Goal: Task Accomplishment & Management: Complete application form

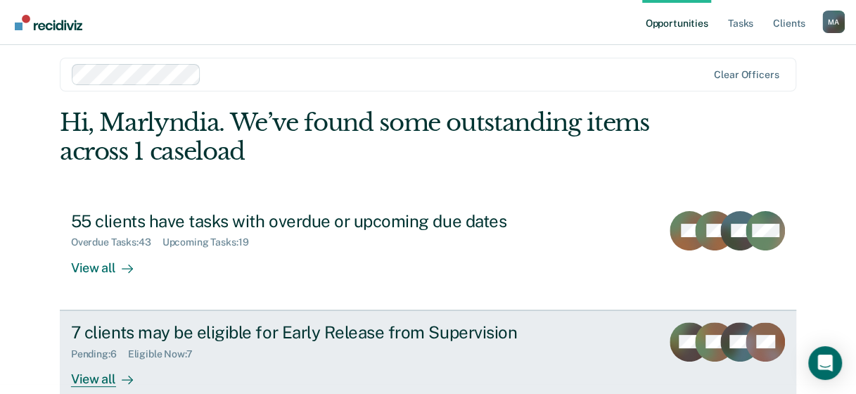
scroll to position [70, 0]
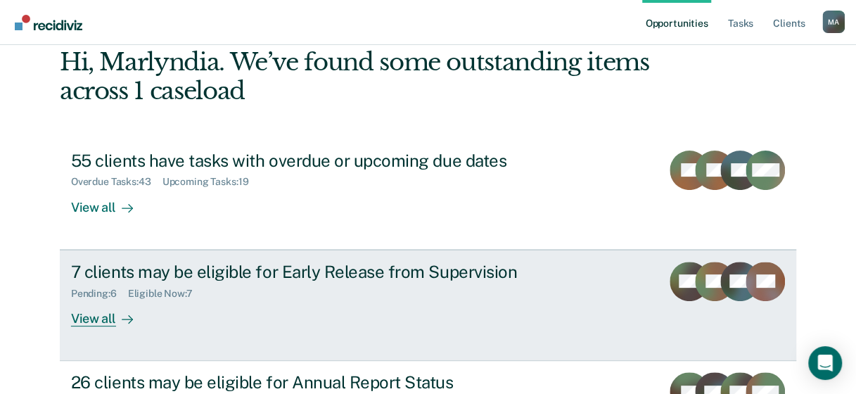
click at [122, 314] on icon at bounding box center [127, 319] width 11 height 11
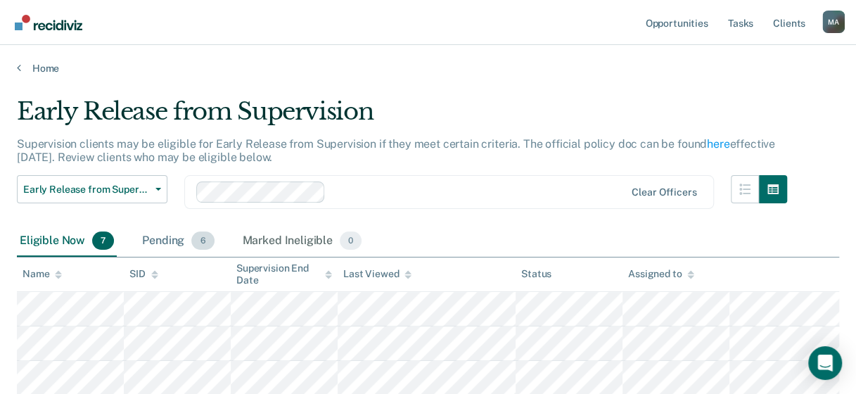
click at [184, 241] on div "Pending 6" at bounding box center [177, 241] width 77 height 31
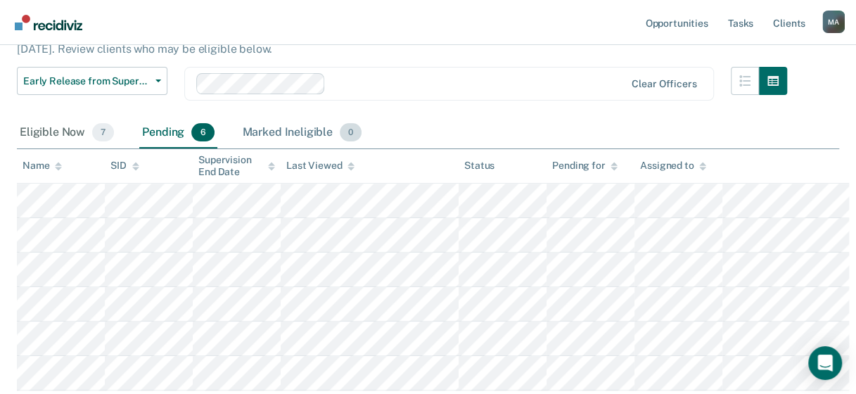
scroll to position [141, 0]
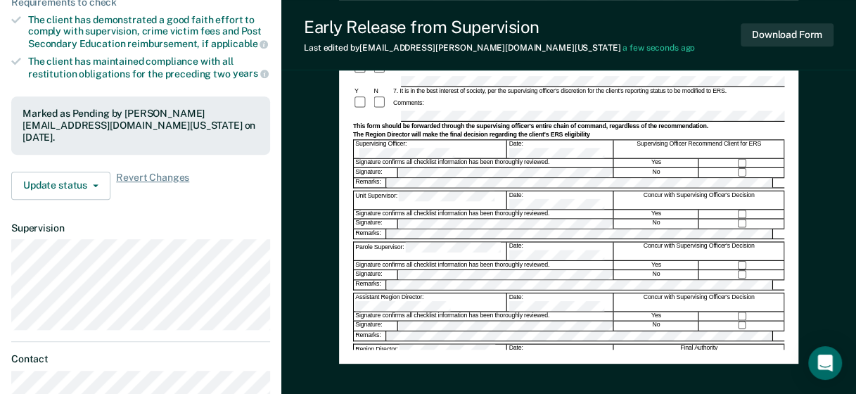
scroll to position [281, 0]
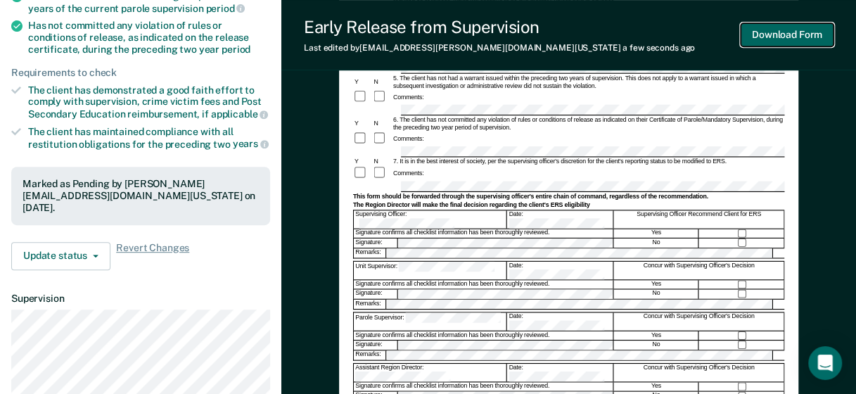
click at [783, 23] on button "Download Form" at bounding box center [787, 34] width 93 height 23
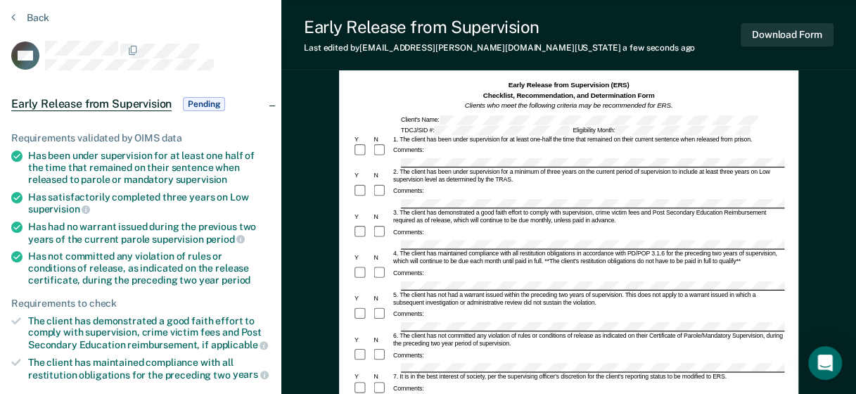
scroll to position [0, 0]
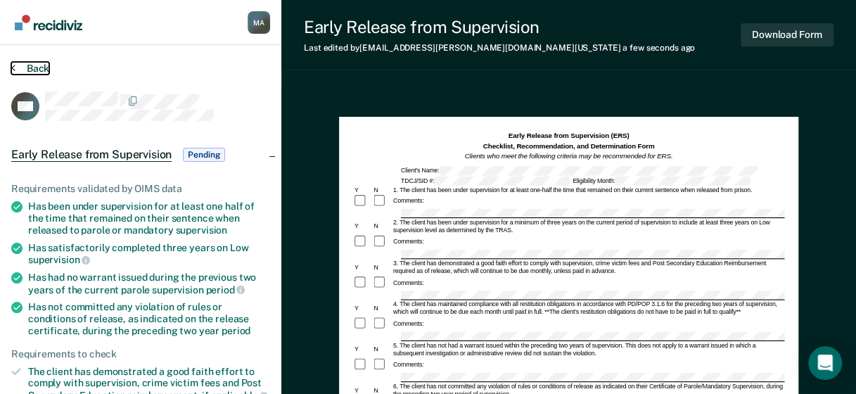
click at [28, 69] on button "Back" at bounding box center [30, 68] width 38 height 13
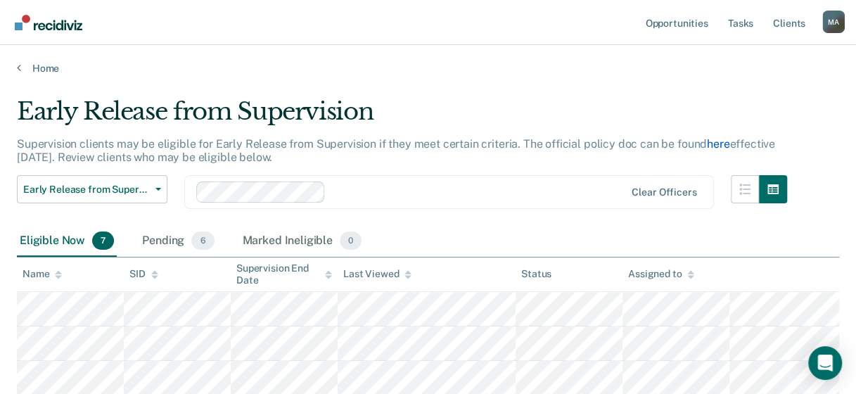
click at [708, 140] on link "here" at bounding box center [718, 143] width 23 height 13
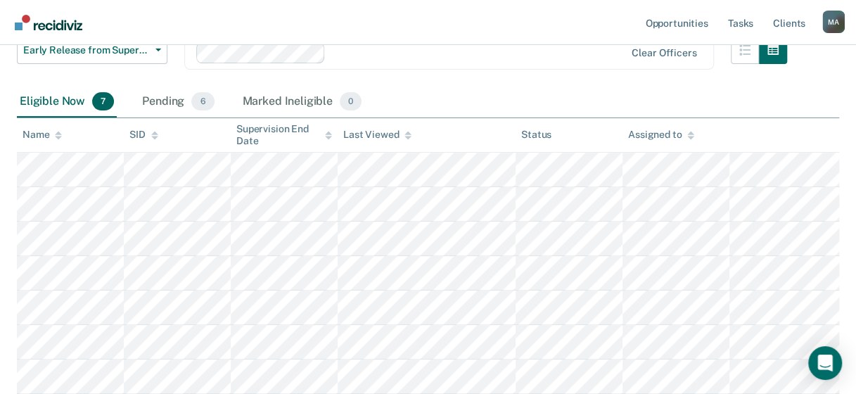
scroll to position [141, 0]
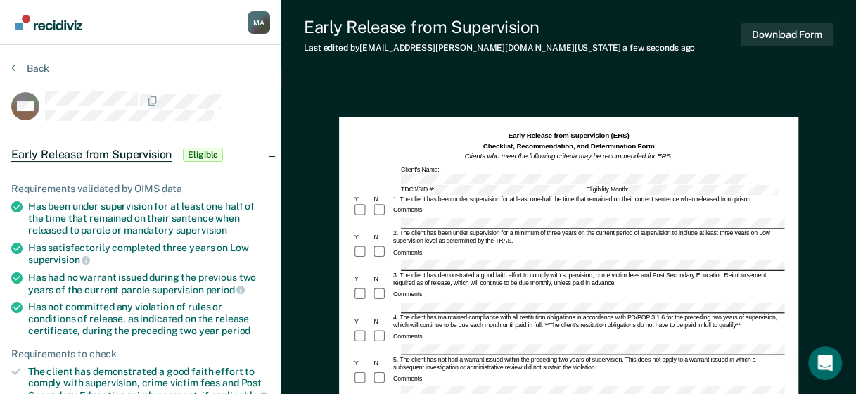
click at [452, 287] on div "Comments:" at bounding box center [567, 300] width 431 height 27
click at [445, 297] on div "Comments:" at bounding box center [567, 300] width 431 height 27
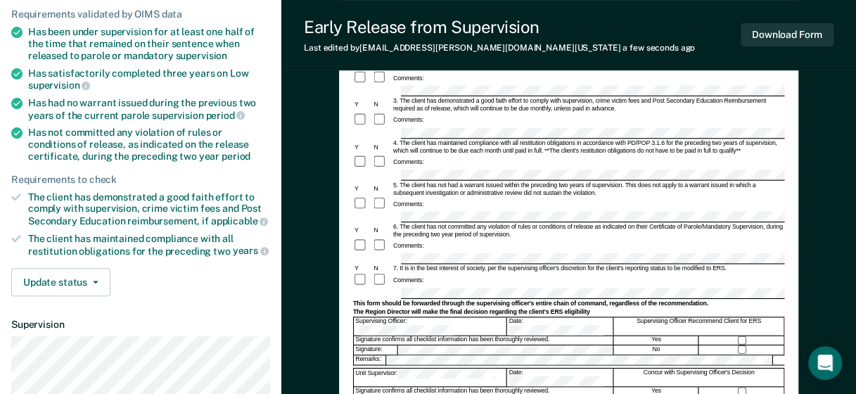
scroll to position [211, 0]
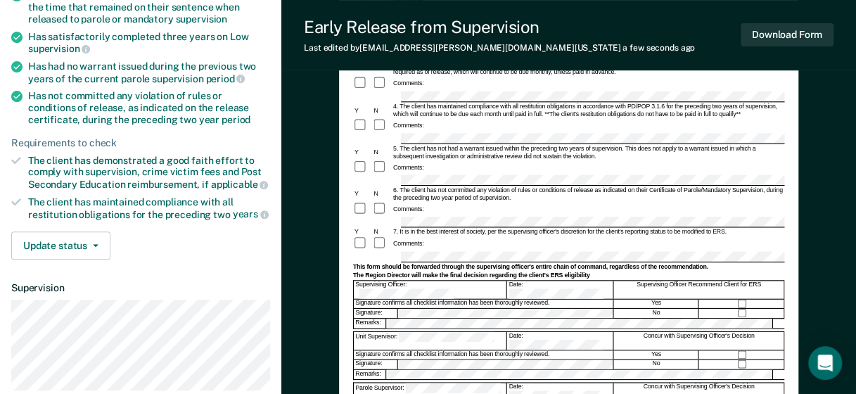
click at [419, 165] on form "Early Release from Supervision (ERS) Checklist, Recommendation, and Determinati…" at bounding box center [567, 230] width 431 height 620
click at [546, 299] on div "Signature confirms all checklist information has been thoroughly reviewed." at bounding box center [484, 303] width 260 height 8
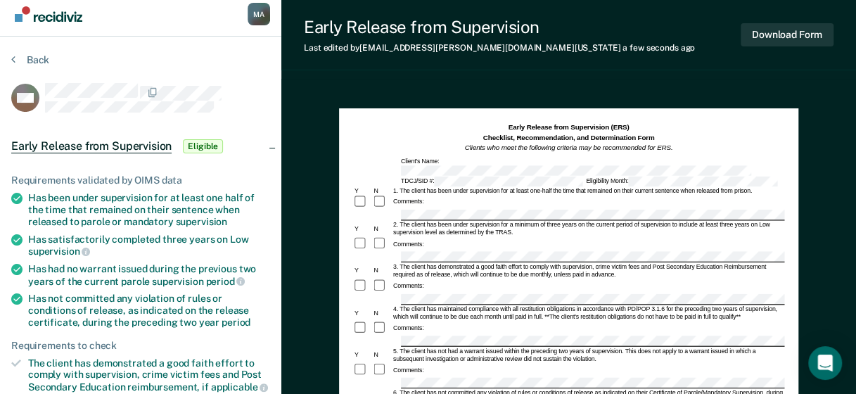
scroll to position [0, 0]
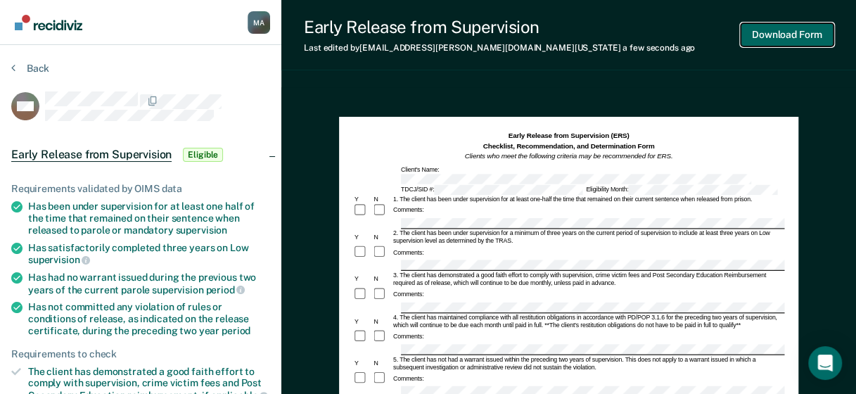
click at [798, 38] on button "Download Form" at bounding box center [787, 34] width 93 height 23
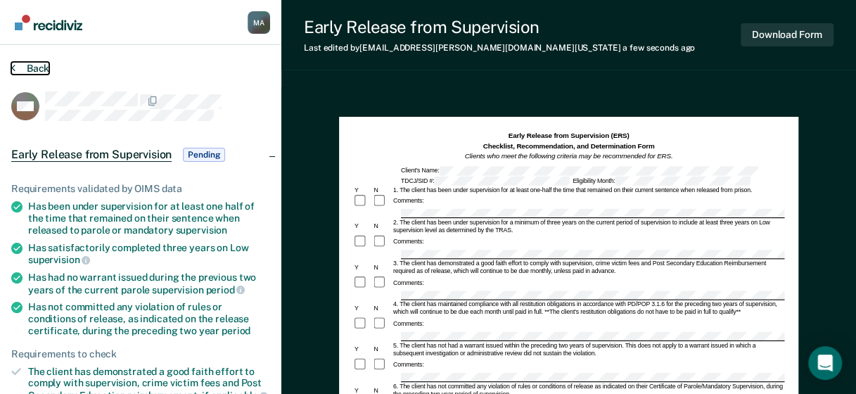
click at [32, 63] on button "Back" at bounding box center [30, 68] width 38 height 13
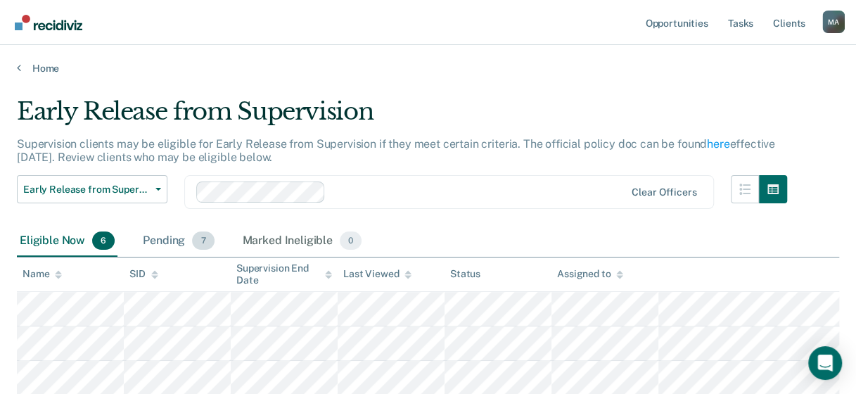
click at [193, 248] on div "Pending 7" at bounding box center [178, 241] width 77 height 31
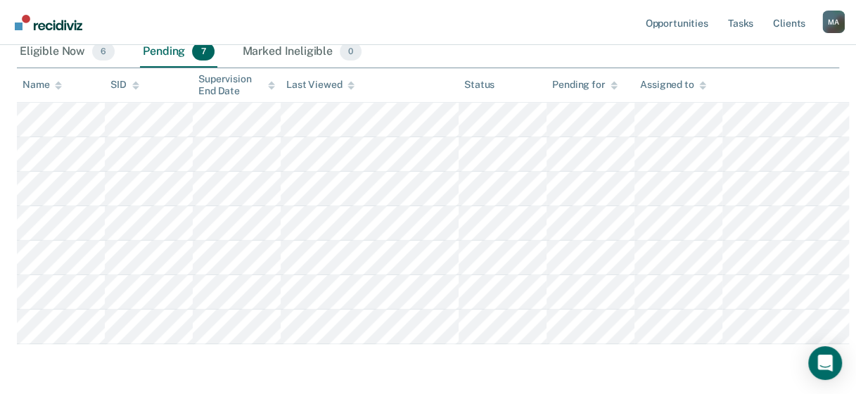
scroll to position [211, 0]
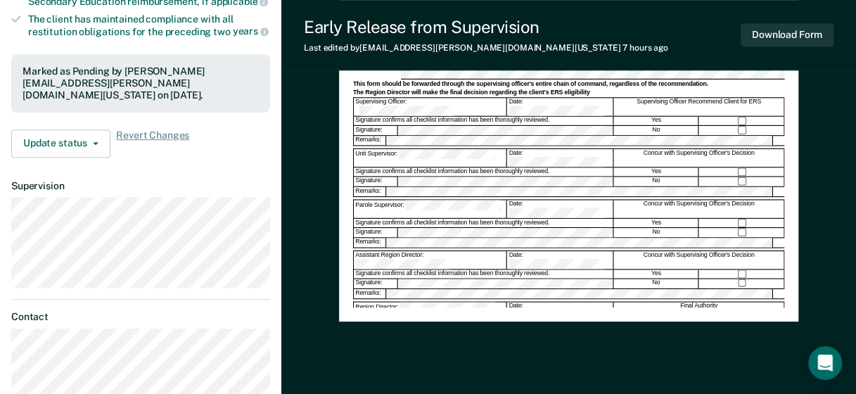
scroll to position [352, 0]
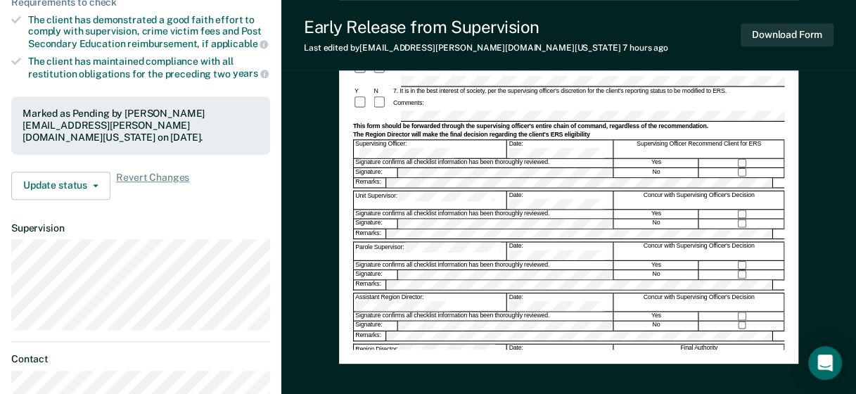
click at [487, 170] on form "Early Release from Supervision (ERS) Checklist, Recommendation, and Determinati…" at bounding box center [567, 89] width 431 height 620
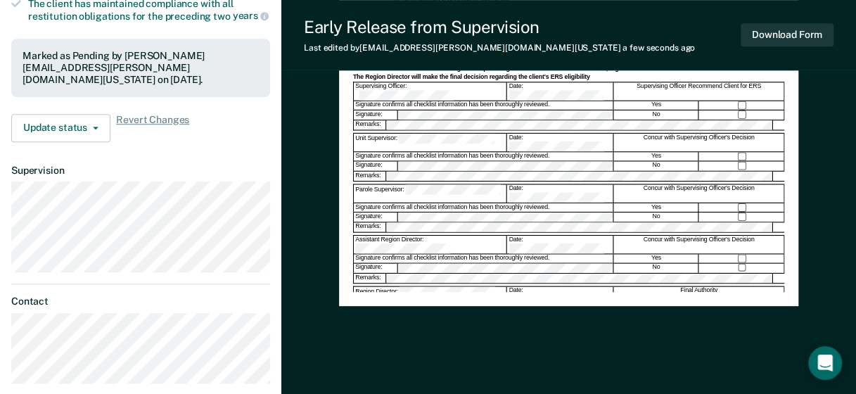
scroll to position [264, 0]
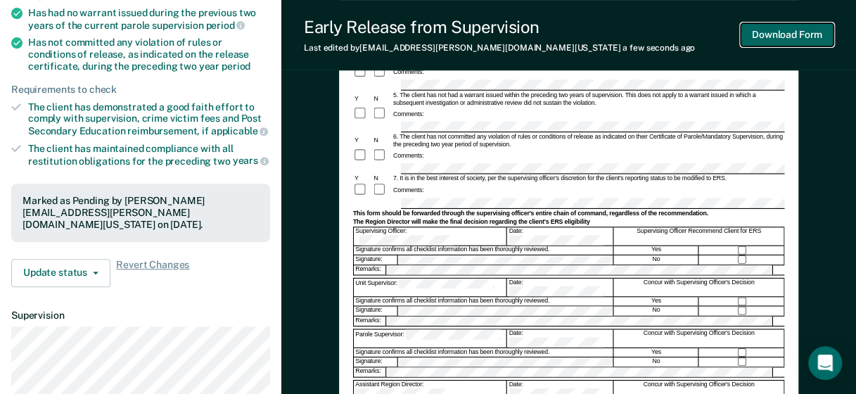
click at [783, 33] on button "Download Form" at bounding box center [787, 34] width 93 height 23
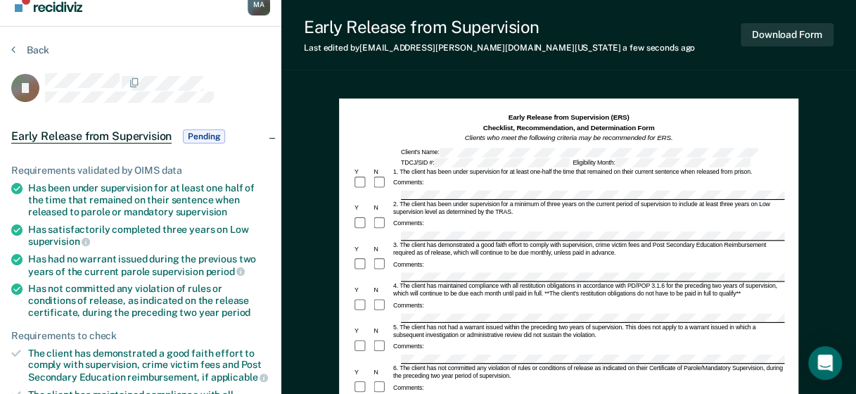
scroll to position [0, 0]
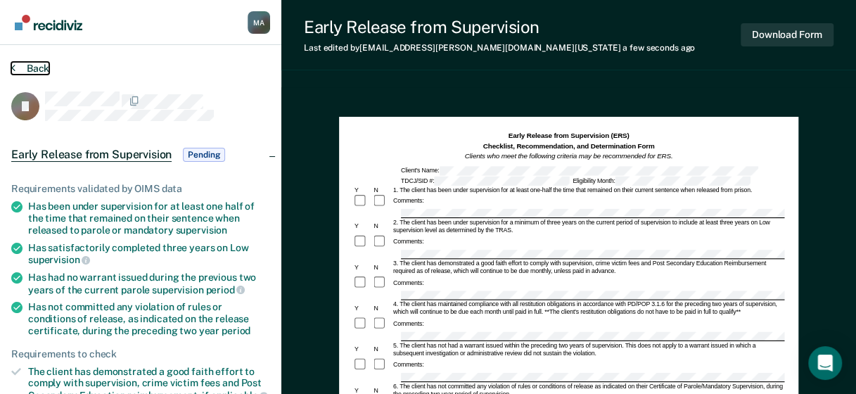
click at [24, 63] on button "Back" at bounding box center [30, 68] width 38 height 13
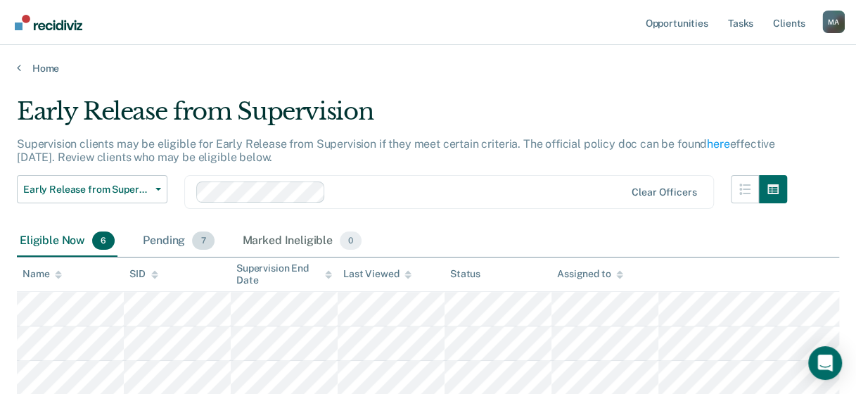
click at [188, 249] on div "Pending 7" at bounding box center [178, 241] width 77 height 31
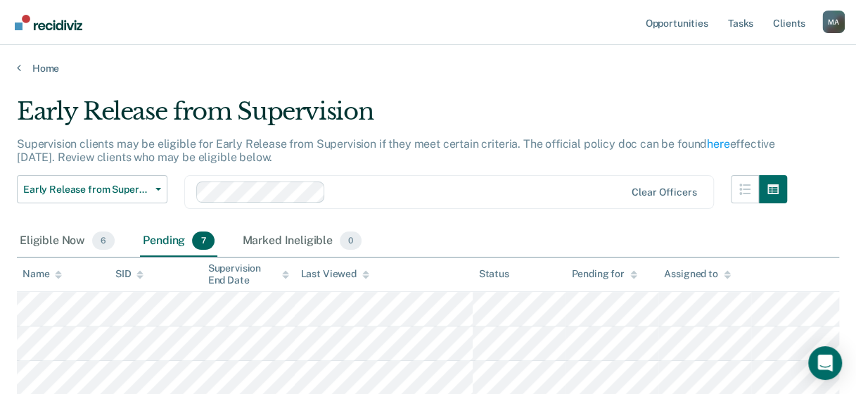
click at [179, 241] on div "Pending 7" at bounding box center [178, 241] width 77 height 31
click at [207, 239] on span "7" at bounding box center [203, 240] width 22 height 18
click at [166, 235] on div "Pending 7" at bounding box center [178, 241] width 77 height 31
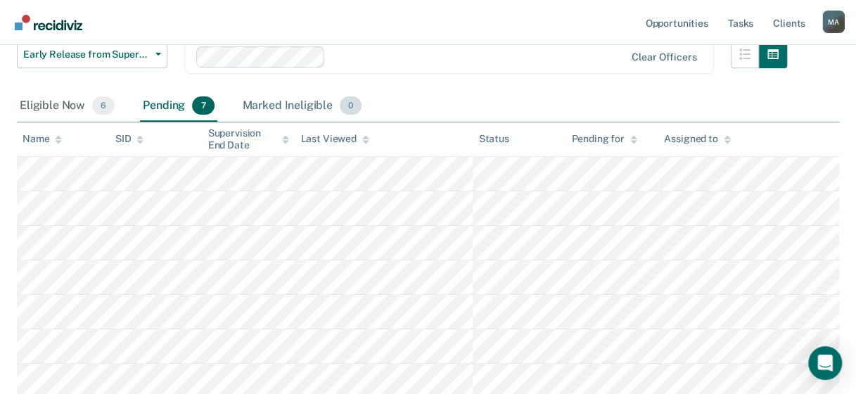
scroll to position [211, 0]
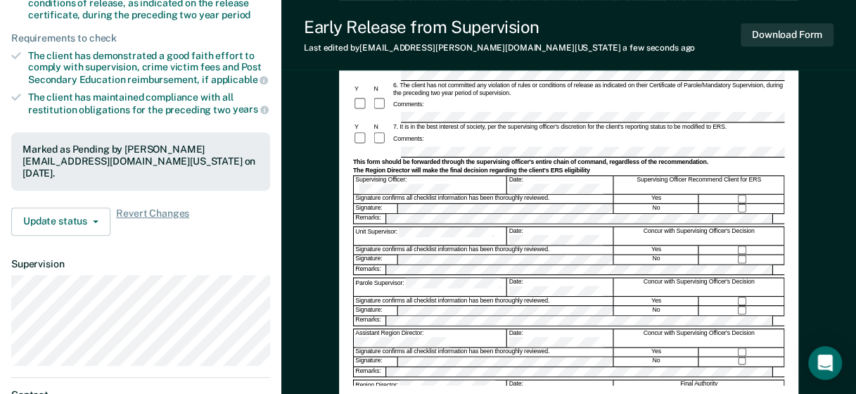
scroll to position [335, 0]
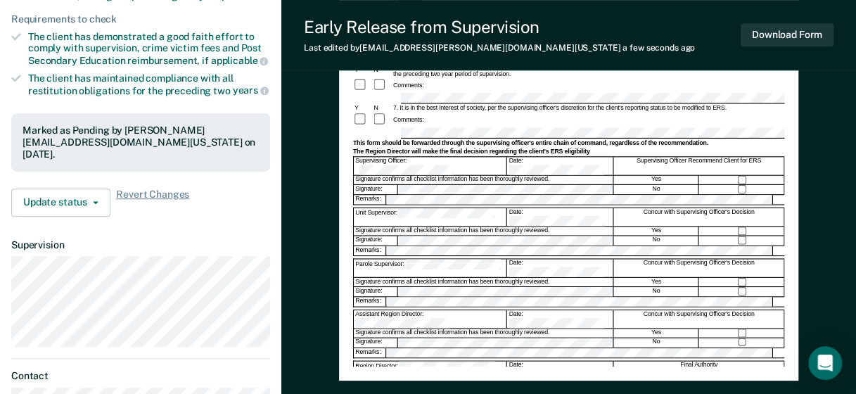
click at [428, 358] on div at bounding box center [567, 359] width 431 height 2
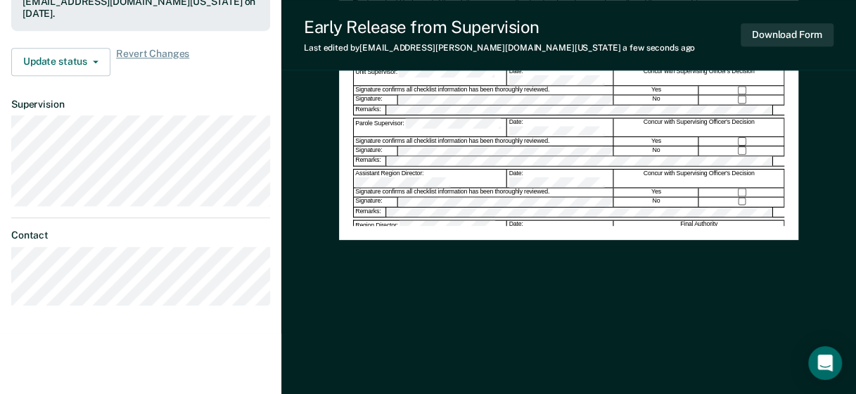
scroll to position [53, 0]
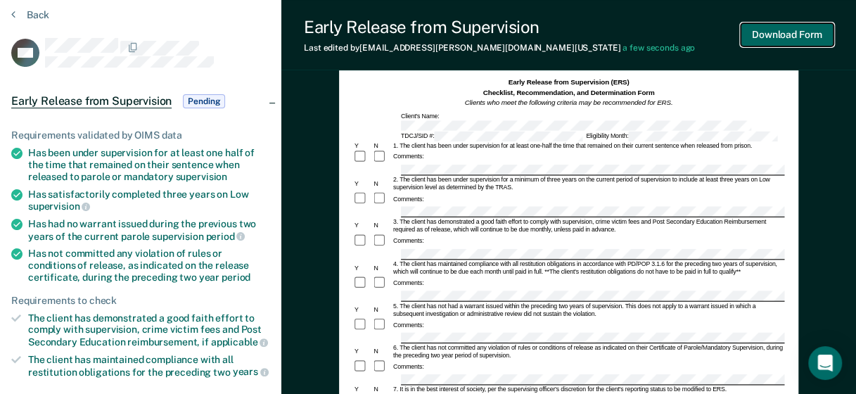
click at [786, 34] on button "Download Form" at bounding box center [787, 34] width 93 height 23
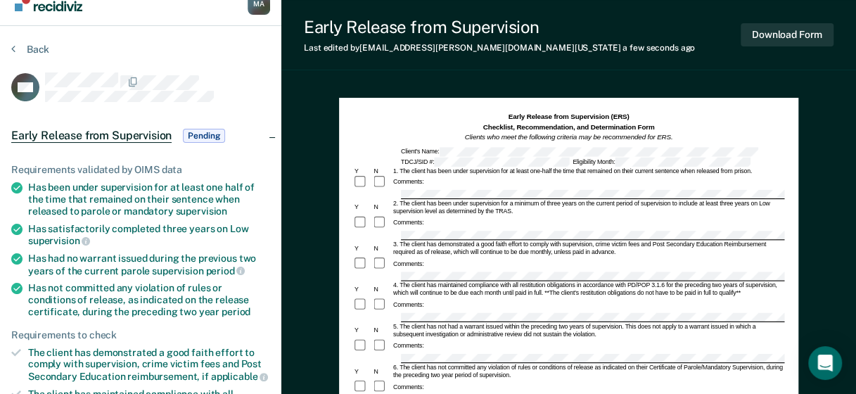
scroll to position [0, 0]
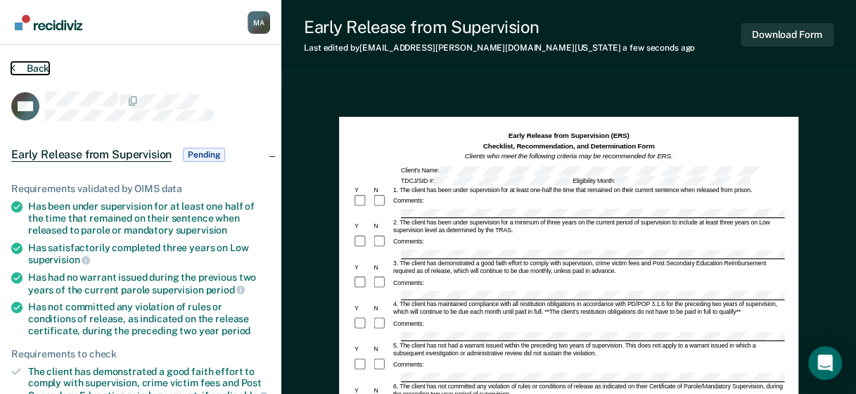
click at [30, 65] on button "Back" at bounding box center [30, 68] width 38 height 13
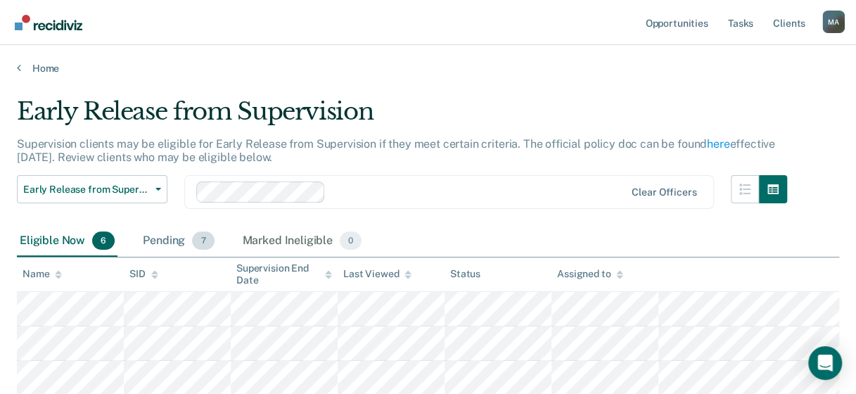
click at [176, 236] on div "Pending 7" at bounding box center [178, 241] width 77 height 31
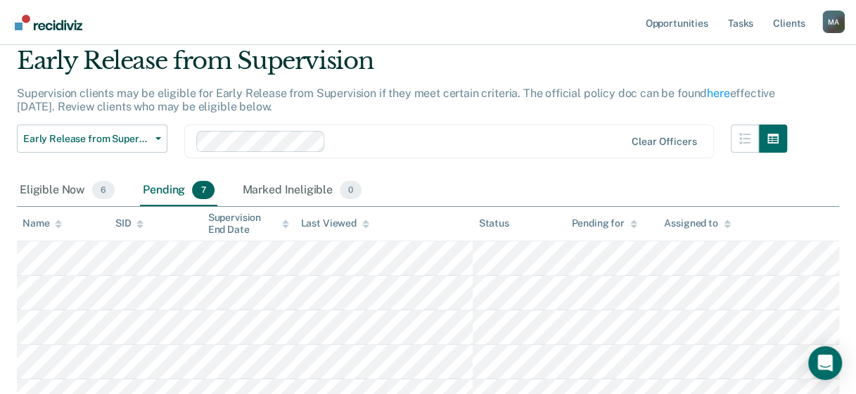
scroll to position [141, 0]
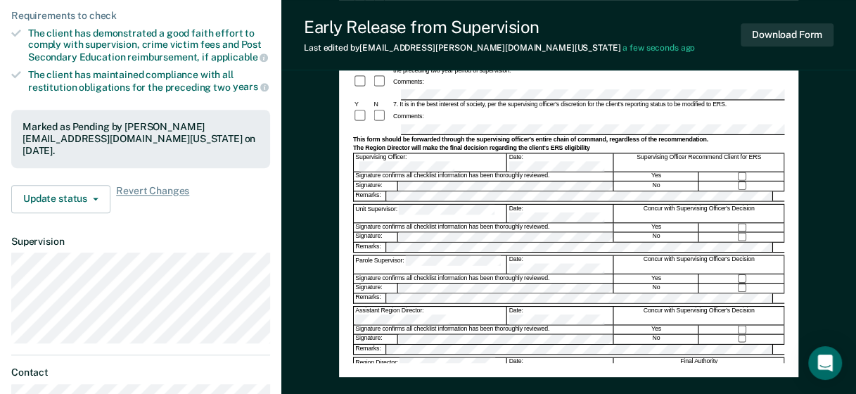
scroll to position [352, 0]
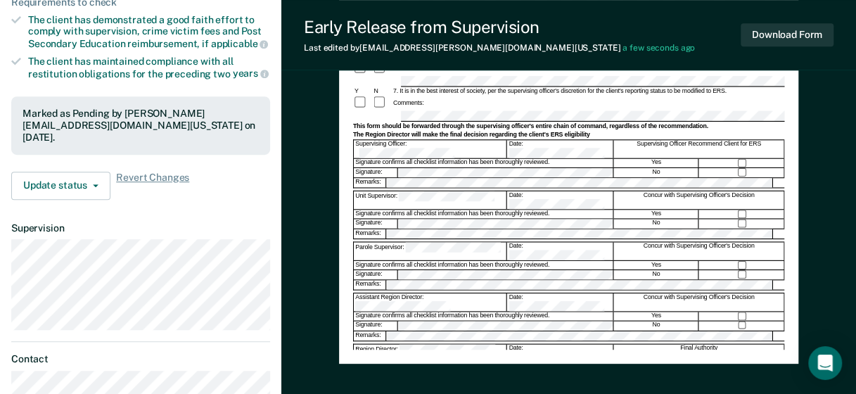
click at [426, 363] on div "Signature confirms all checklist information has been thoroughly reviewed." at bounding box center [484, 367] width 260 height 8
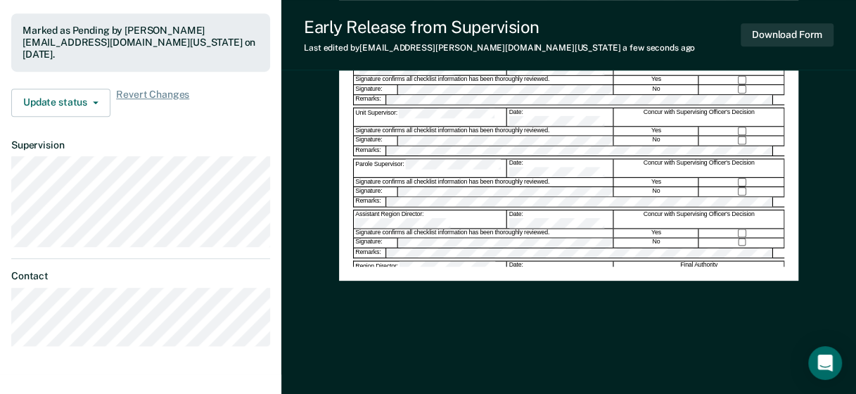
scroll to position [475, 0]
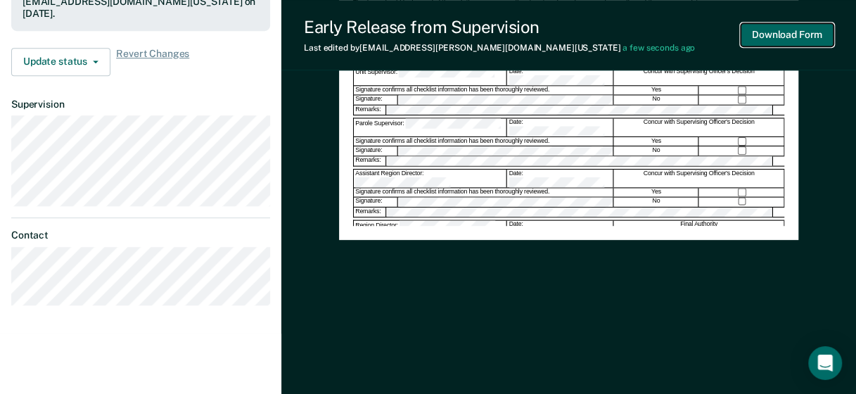
click at [788, 37] on button "Download Form" at bounding box center [787, 34] width 93 height 23
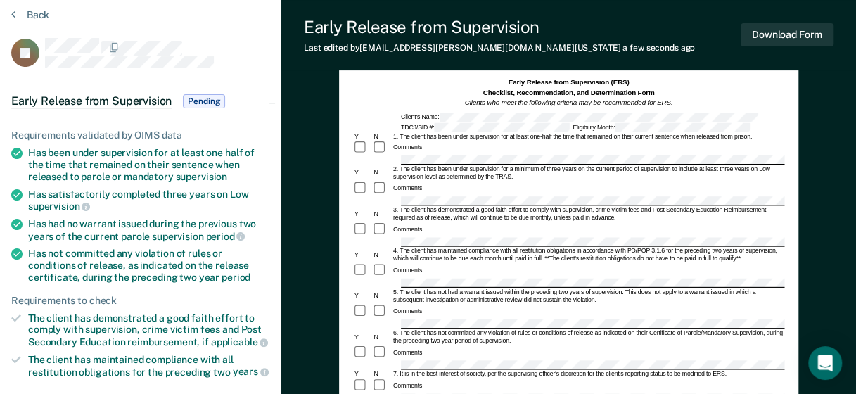
scroll to position [0, 0]
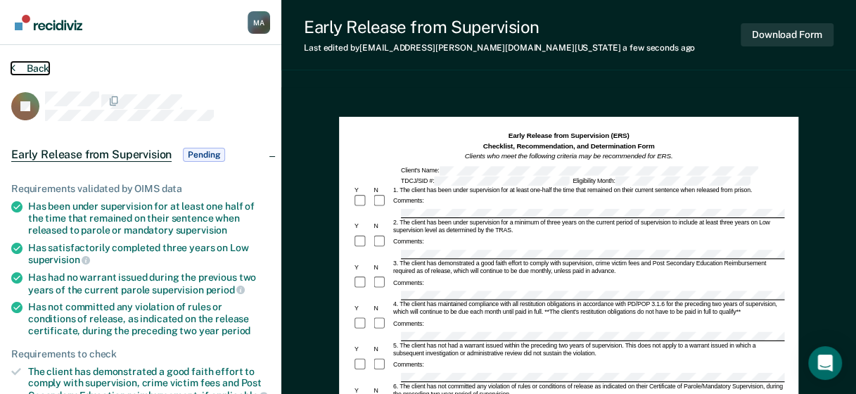
click at [37, 68] on button "Back" at bounding box center [30, 68] width 38 height 13
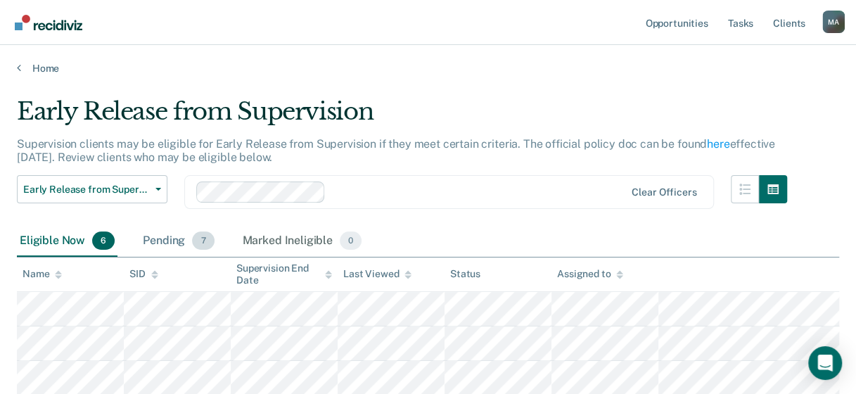
click at [177, 229] on div "Pending 7" at bounding box center [178, 241] width 77 height 31
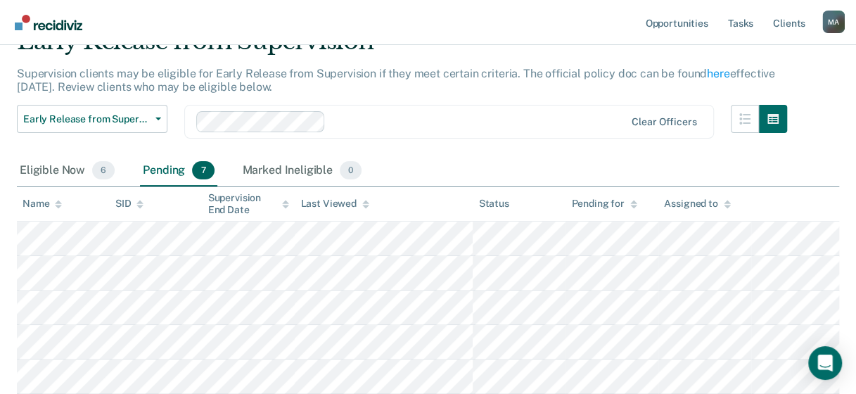
scroll to position [211, 0]
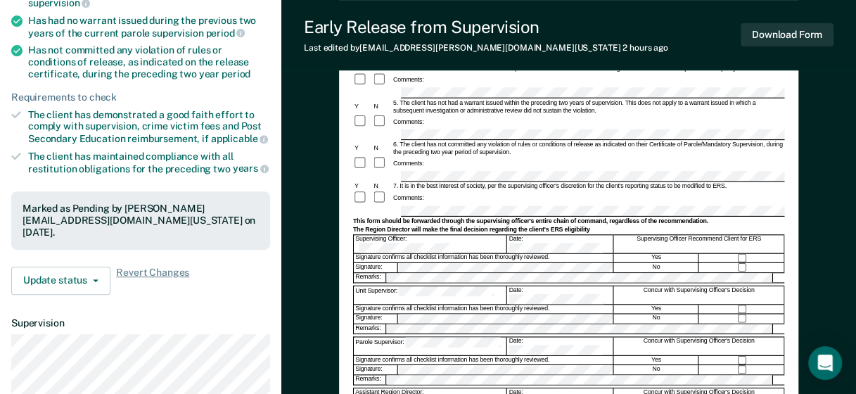
scroll to position [281, 0]
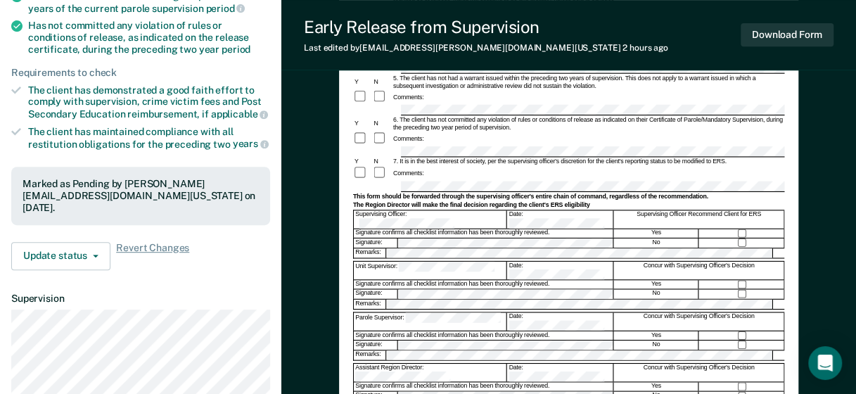
click at [516, 149] on form "Early Release from Supervision (ERS) Checklist, Recommendation, and Determinati…" at bounding box center [567, 159] width 431 height 620
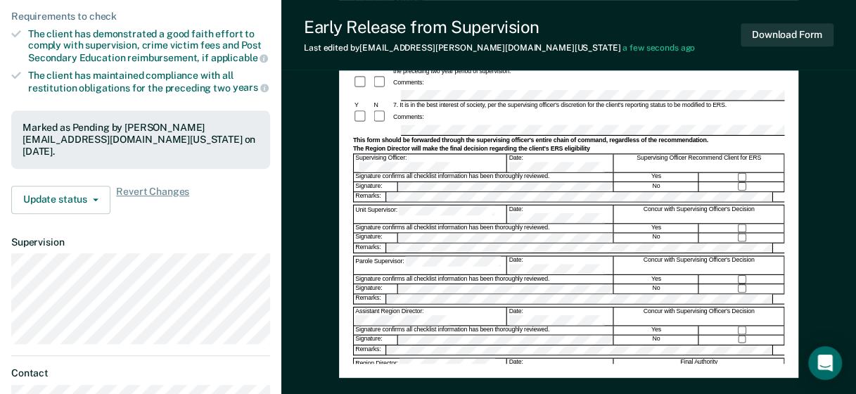
scroll to position [352, 0]
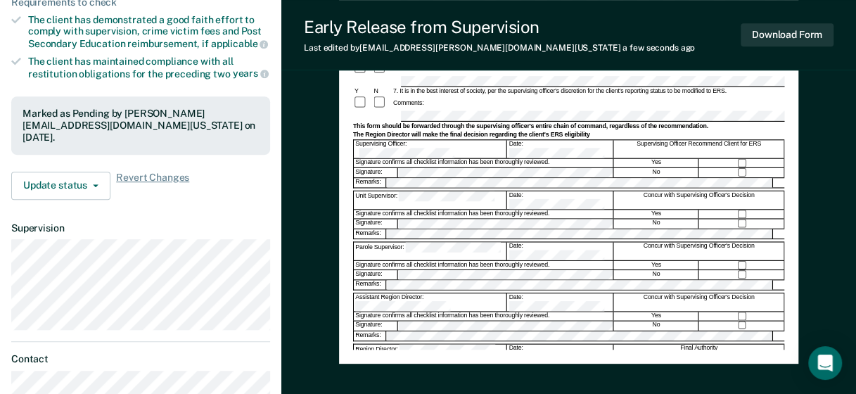
click at [385, 293] on div "Assistant Region Director:" at bounding box center [430, 302] width 153 height 18
click at [798, 37] on button "Download Form" at bounding box center [787, 34] width 93 height 23
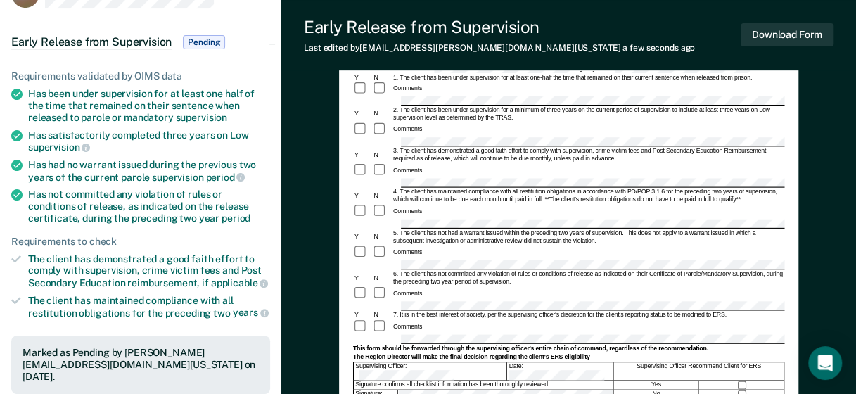
scroll to position [0, 0]
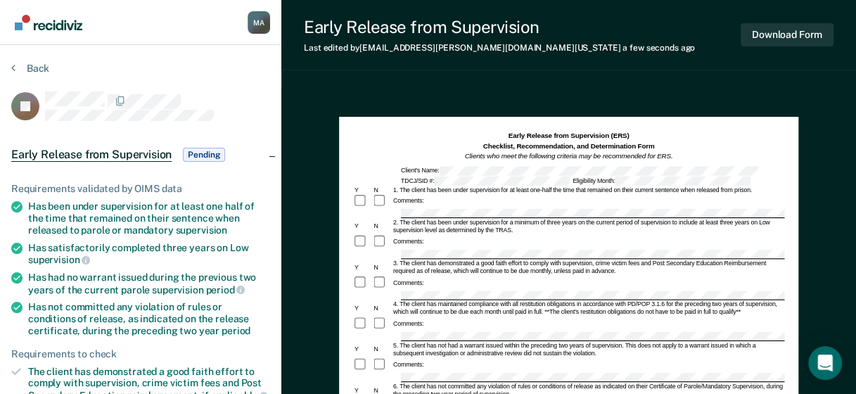
click at [39, 79] on div "Back" at bounding box center [140, 77] width 259 height 30
click at [38, 68] on button "Back" at bounding box center [30, 68] width 38 height 13
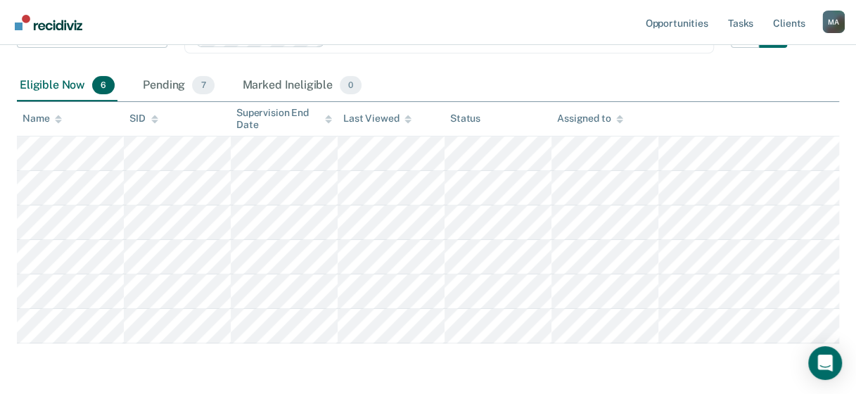
scroll to position [65, 0]
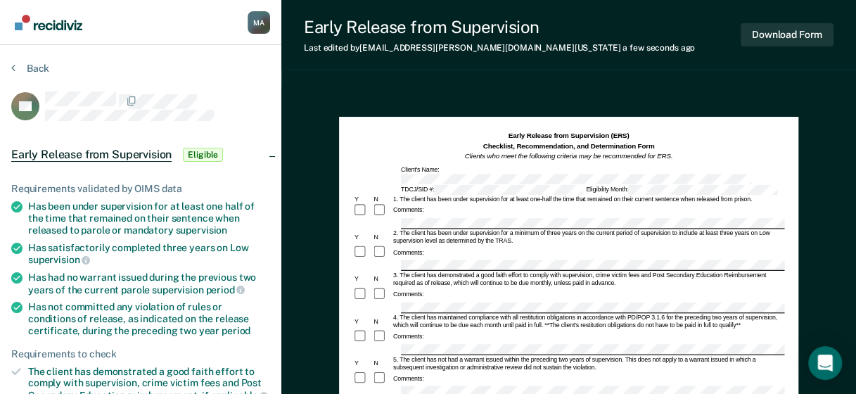
click at [418, 371] on div "Comments:" at bounding box center [567, 378] width 431 height 15
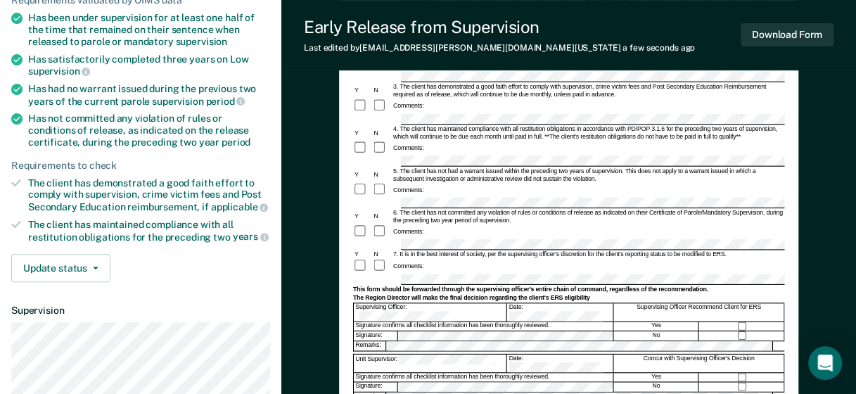
scroll to position [211, 0]
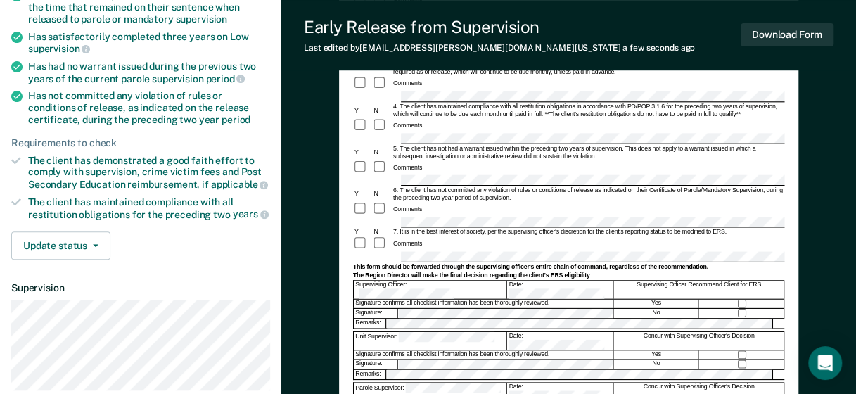
click at [421, 382] on div "Parole Supervisor: Date: Concur with Supervising Officer's Decision" at bounding box center [567, 391] width 431 height 18
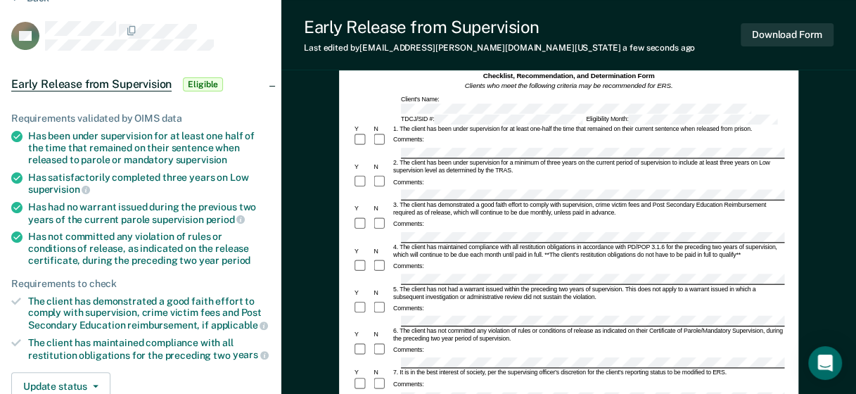
scroll to position [0, 0]
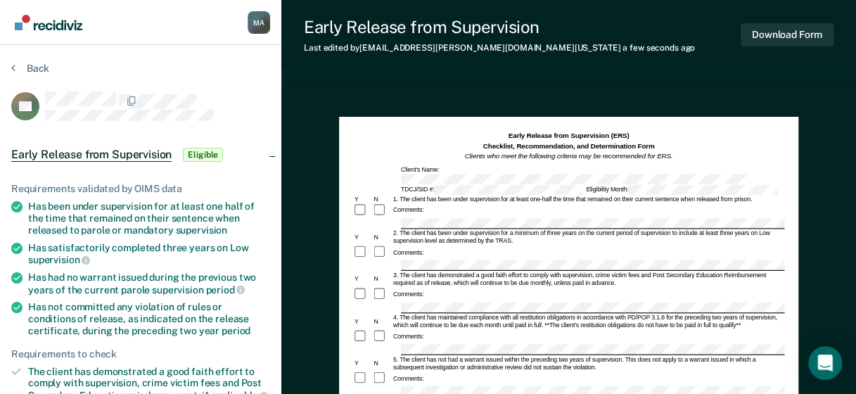
click at [620, 245] on div "Comments:" at bounding box center [567, 252] width 431 height 15
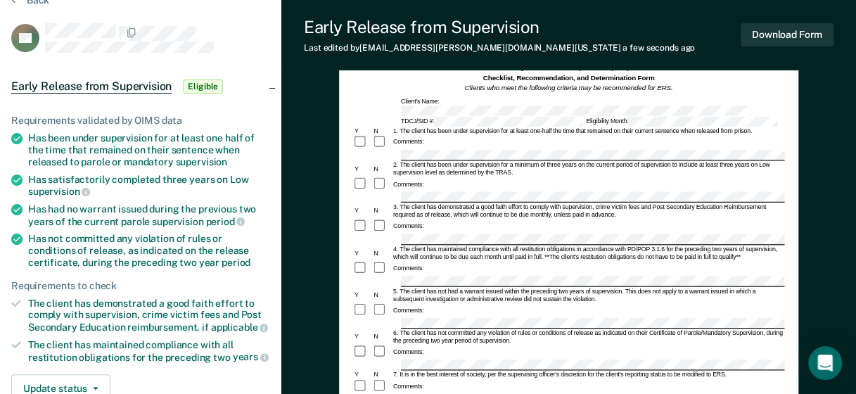
scroll to position [141, 0]
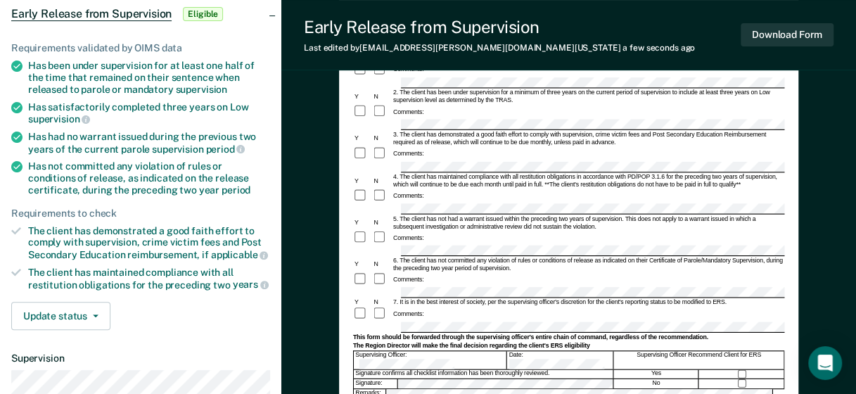
click at [559, 146] on div "Comments:" at bounding box center [567, 159] width 431 height 27
click at [505, 173] on div "4. The client has maintained compliance with all restitution obligations in acc…" at bounding box center [587, 180] width 392 height 15
drag, startPoint x: 517, startPoint y: 198, endPoint x: 513, endPoint y: 224, distance: 27.0
click at [518, 215] on div "5. The client has not had a warrant issued within the preceding two years of su…" at bounding box center [587, 222] width 392 height 15
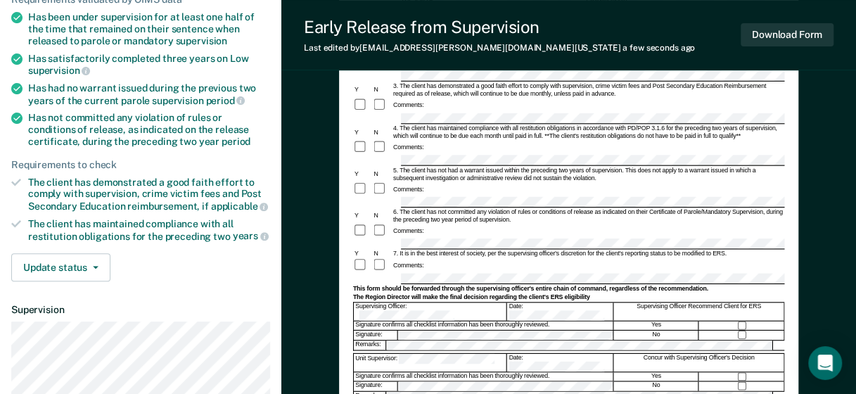
scroll to position [211, 0]
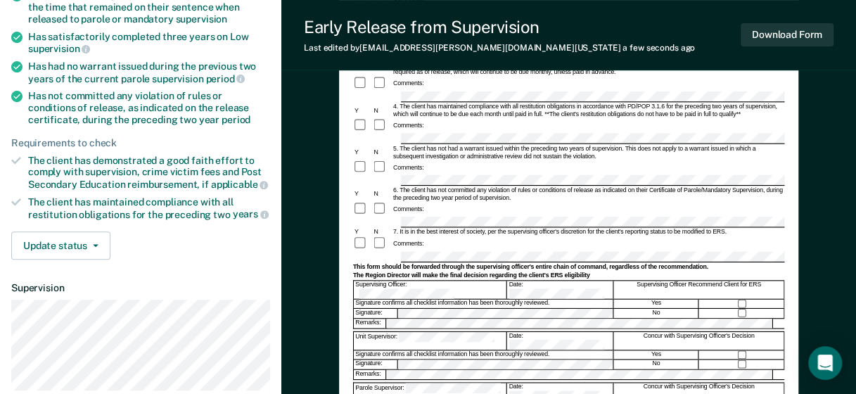
click at [471, 202] on div "Comments:" at bounding box center [567, 209] width 431 height 15
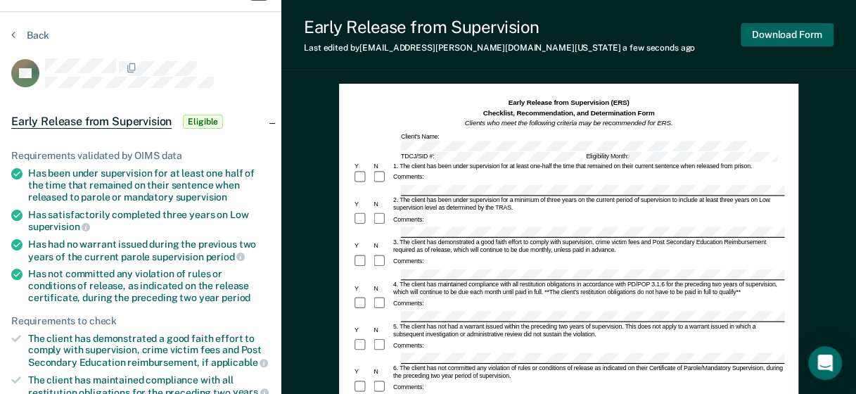
scroll to position [0, 0]
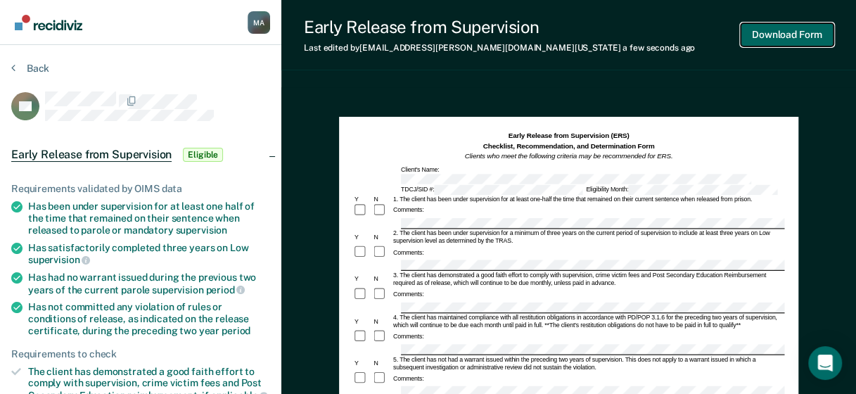
click at [787, 32] on button "Download Form" at bounding box center [787, 34] width 93 height 23
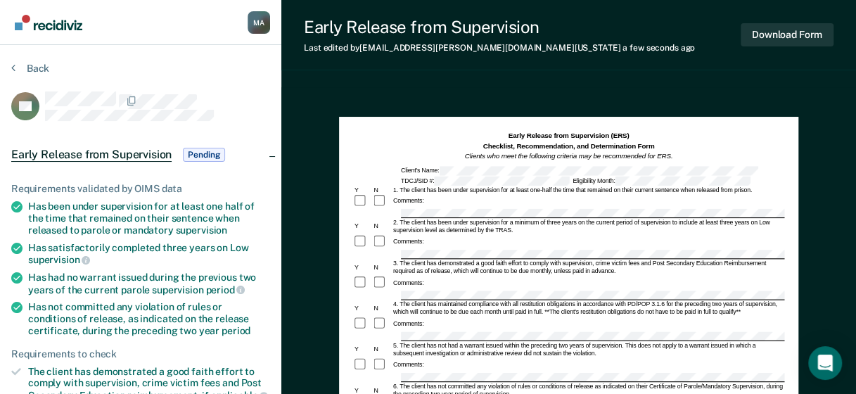
click at [34, 66] on button "Back" at bounding box center [30, 68] width 38 height 13
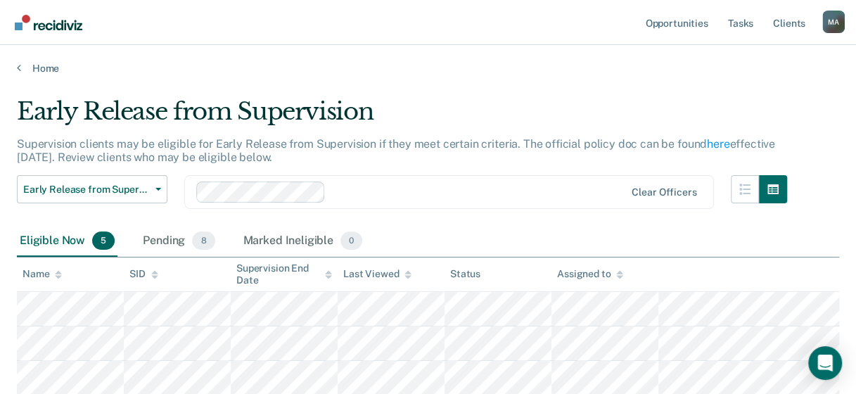
scroll to position [141, 0]
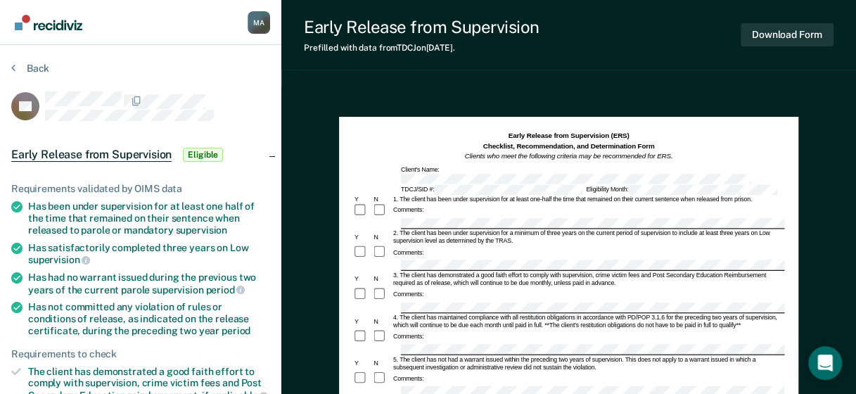
click at [437, 205] on div "Comments:" at bounding box center [567, 210] width 431 height 15
click at [433, 314] on div "4. The client has maintained compliance with all restitution obligations in acc…" at bounding box center [587, 321] width 392 height 15
click at [445, 287] on div "Comments:" at bounding box center [567, 300] width 431 height 27
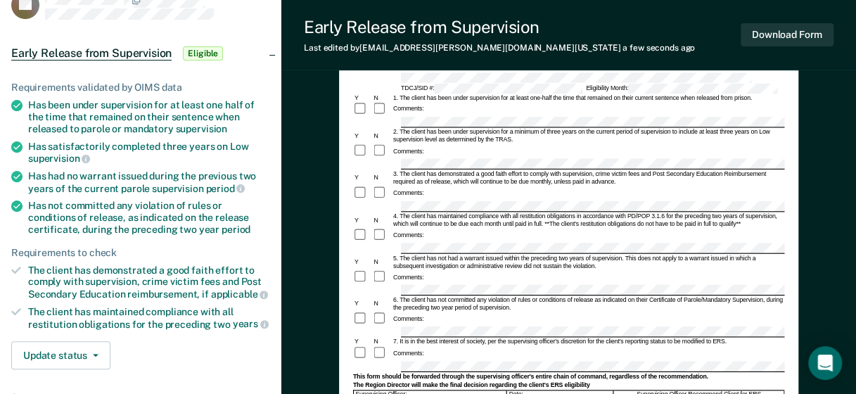
scroll to position [70, 0]
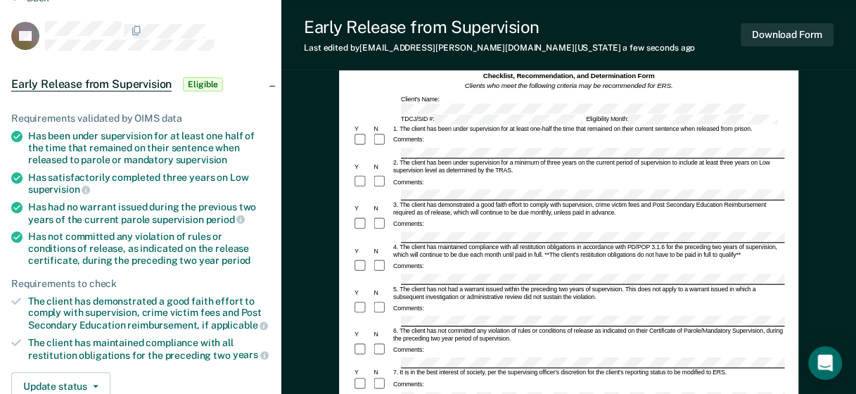
drag, startPoint x: 454, startPoint y: 236, endPoint x: 467, endPoint y: 229, distance: 14.5
click at [454, 243] on div "4. The client has maintained compliance with all restitution obligations in acc…" at bounding box center [587, 250] width 392 height 15
click at [484, 217] on div "Comments:" at bounding box center [567, 230] width 431 height 27
drag, startPoint x: 447, startPoint y: 227, endPoint x: 444, endPoint y: 238, distance: 11.1
click at [447, 243] on div "4. The client has maintained compliance with all restitution obligations in acc…" at bounding box center [587, 250] width 392 height 15
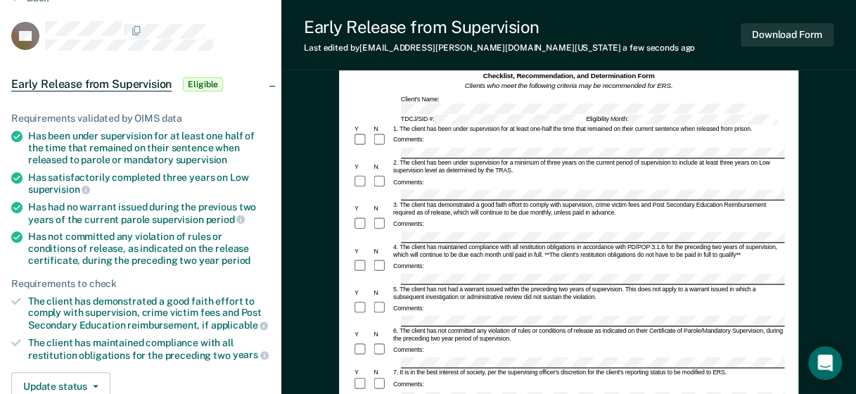
drag, startPoint x: 438, startPoint y: 239, endPoint x: 446, endPoint y: 267, distance: 28.5
click at [440, 243] on div "4. The client has maintained compliance with all restitution obligations in acc…" at bounding box center [587, 250] width 392 height 15
click at [520, 259] on div "Comments:" at bounding box center [567, 266] width 431 height 15
click at [551, 259] on div "Comments:" at bounding box center [567, 266] width 431 height 15
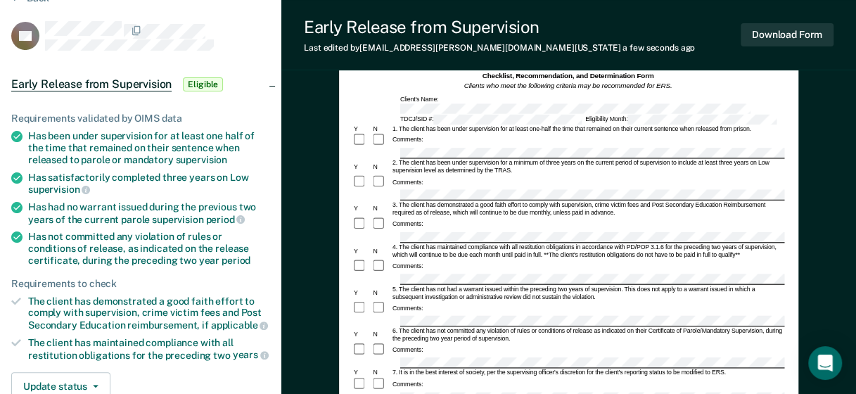
click at [435, 327] on div "6. The client has not committed any violation of rules or conditions of release…" at bounding box center [586, 334] width 392 height 15
click at [621, 284] on form "Early Release from Supervision (ERS) Checklist, Recommendation, and Determinati…" at bounding box center [567, 370] width 431 height 620
click at [492, 327] on div "6. The client has not committed any violation of rules or conditions of release…" at bounding box center [586, 334] width 392 height 15
click at [661, 293] on form "Early Release from Supervision (ERS) Checklist, Recommendation, and Determinati…" at bounding box center [567, 370] width 431 height 620
click at [509, 217] on div "Comments:" at bounding box center [567, 230] width 431 height 27
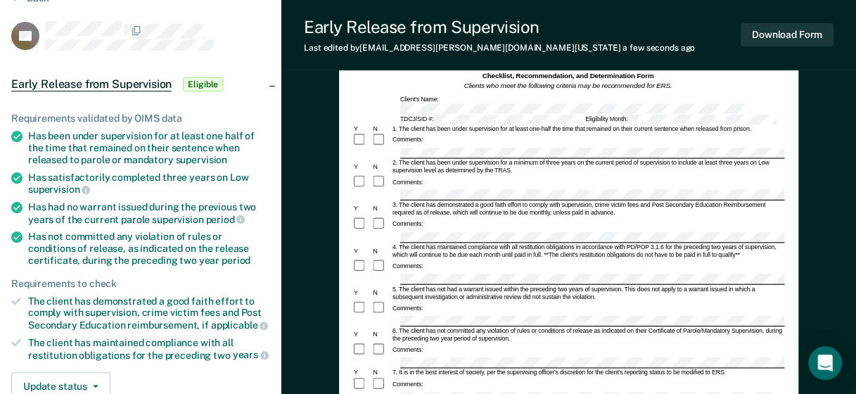
click at [443, 377] on div "Comments:" at bounding box center [567, 384] width 431 height 15
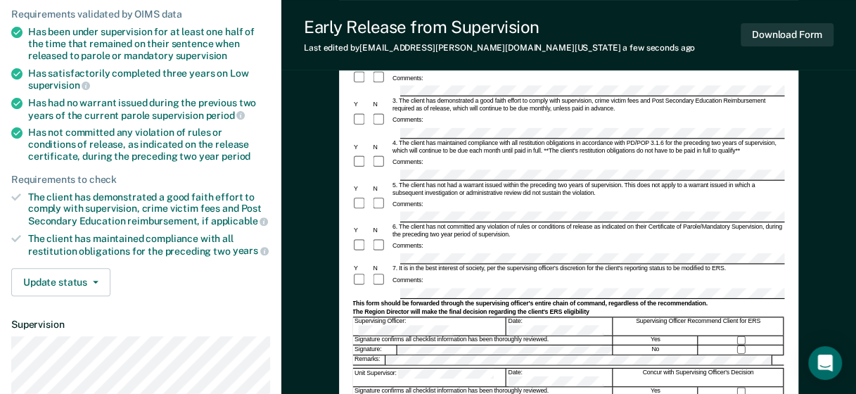
scroll to position [211, 0]
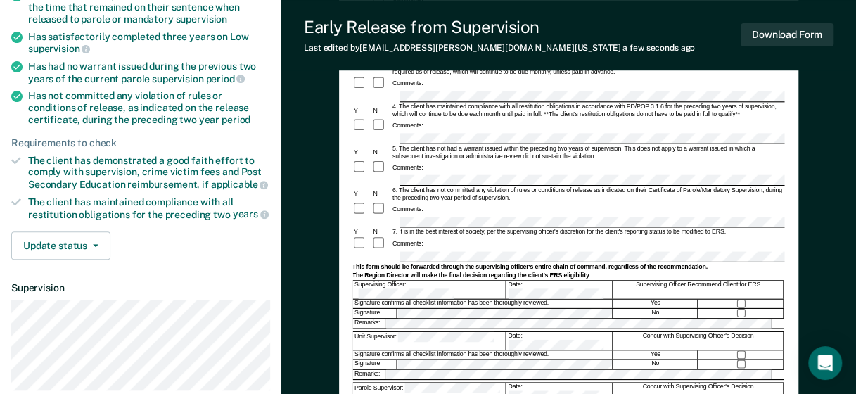
click at [653, 309] on div "No" at bounding box center [655, 313] width 85 height 9
click at [632, 332] on div "Concur with Supervising Officer's Decision" at bounding box center [698, 341] width 170 height 18
click at [549, 253] on form "Early Release from Supervision (ERS) Checklist, Recommendation, and Determinati…" at bounding box center [567, 230] width 431 height 620
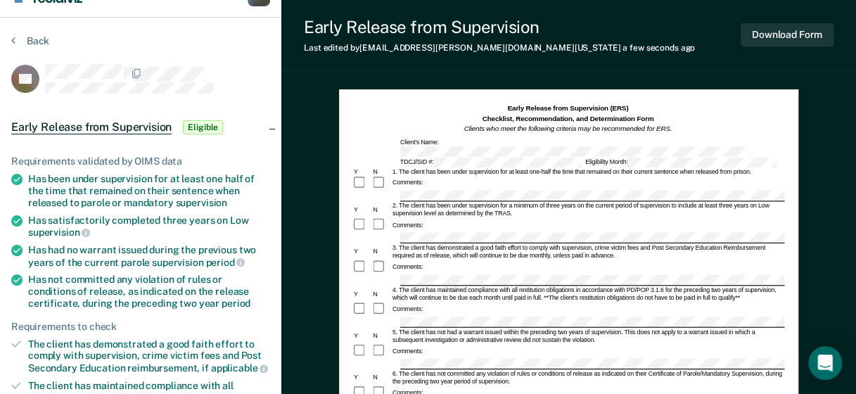
scroll to position [0, 0]
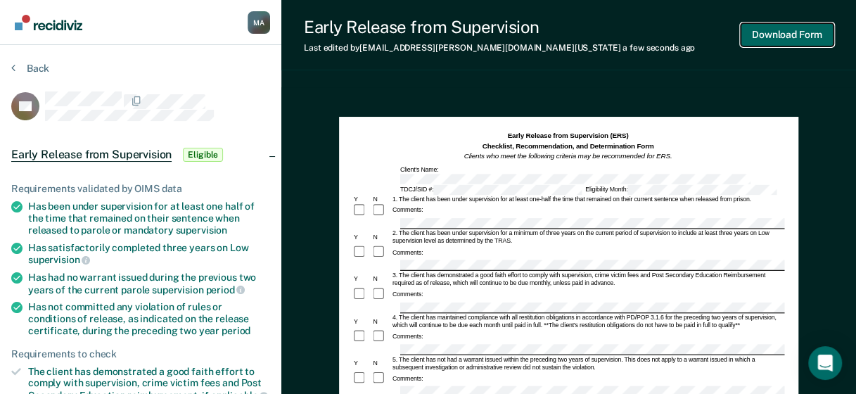
click at [793, 30] on button "Download Form" at bounding box center [787, 34] width 93 height 23
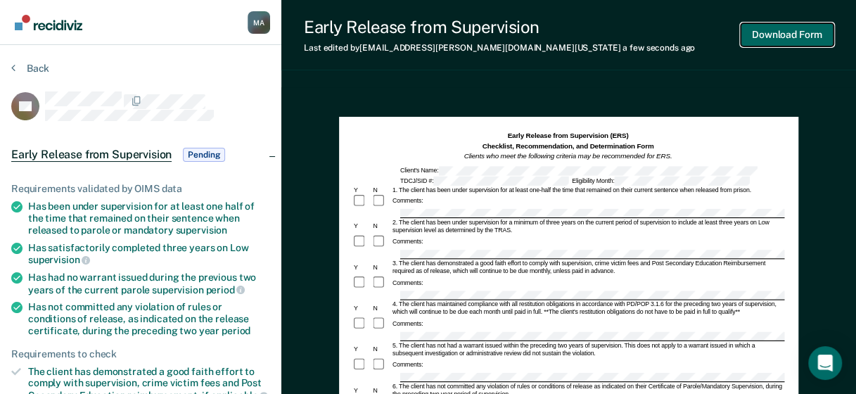
click at [779, 31] on button "Download Form" at bounding box center [787, 34] width 93 height 23
click at [36, 69] on button "Back" at bounding box center [30, 68] width 38 height 13
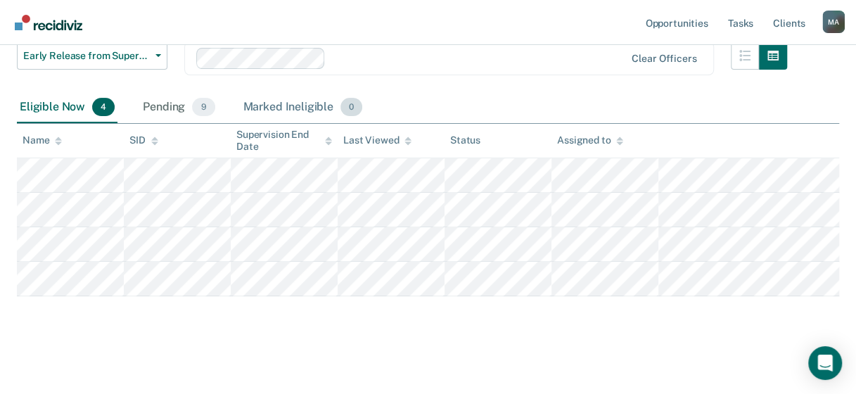
scroll to position [136, 0]
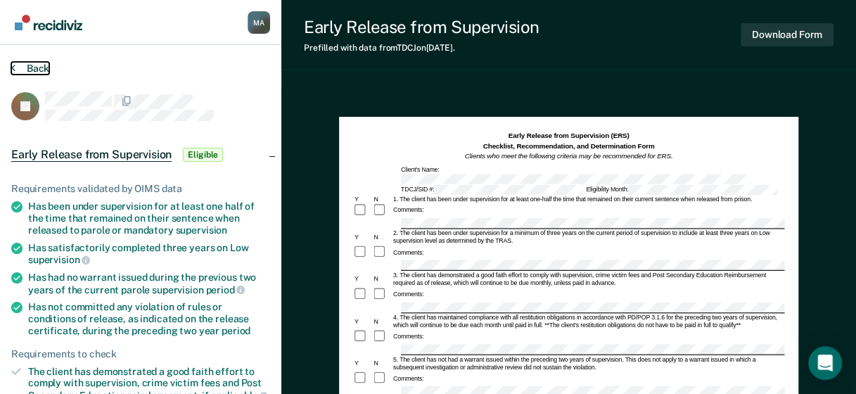
click at [41, 74] on button "Back" at bounding box center [30, 68] width 38 height 13
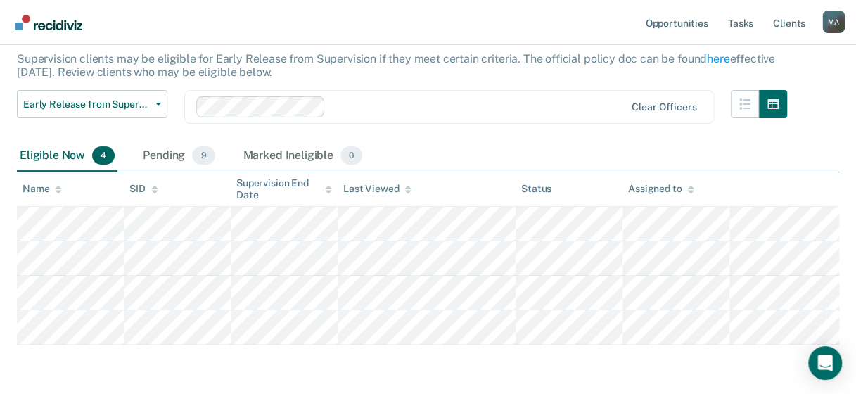
scroll to position [136, 0]
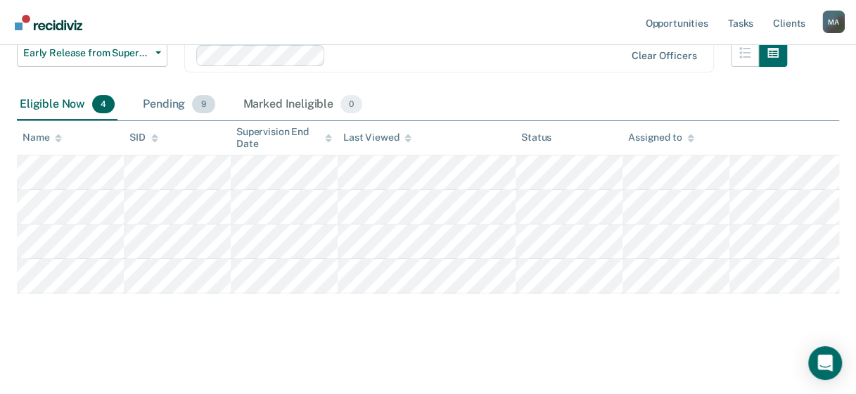
click at [161, 100] on div "Pending 9" at bounding box center [178, 104] width 77 height 31
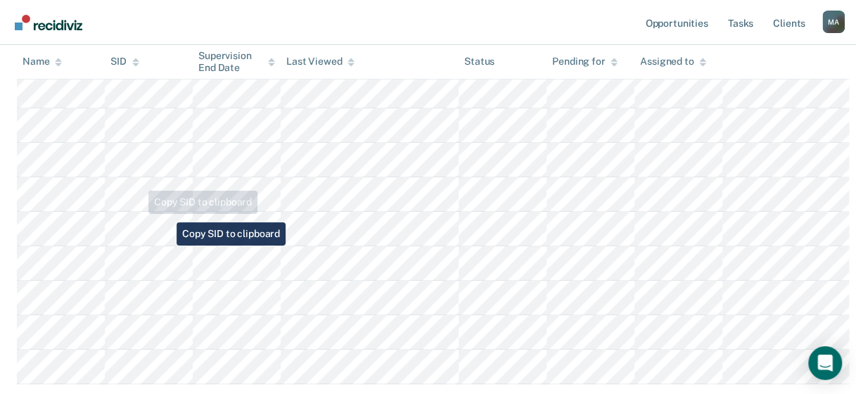
scroll to position [308, 0]
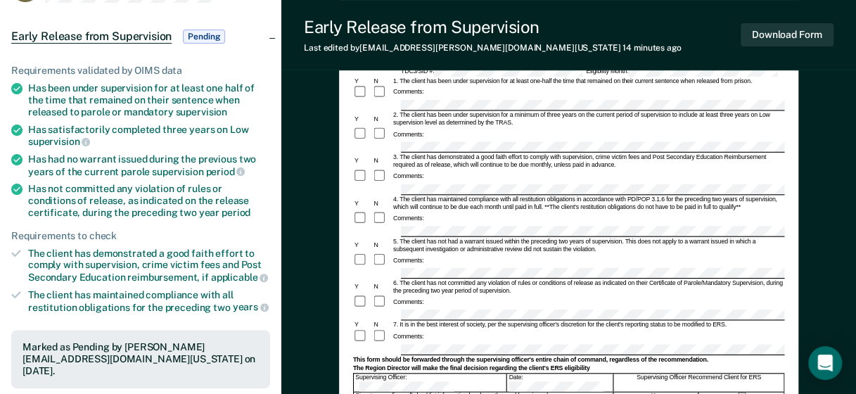
scroll to position [141, 0]
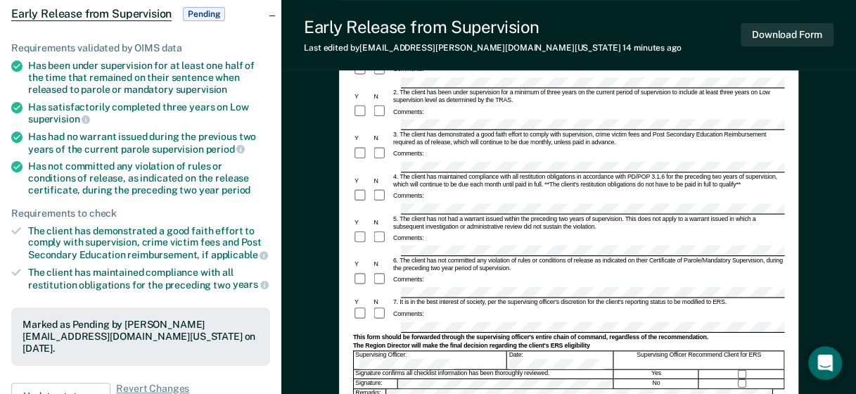
click at [716, 308] on form "Early Release from Supervision (ERS) Checklist, Recommendation, and Determinati…" at bounding box center [567, 300] width 431 height 620
click at [383, 321] on div at bounding box center [567, 326] width 431 height 11
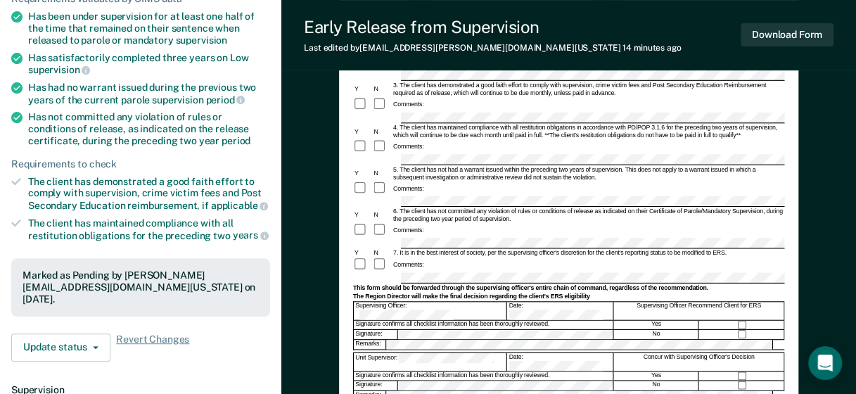
scroll to position [211, 0]
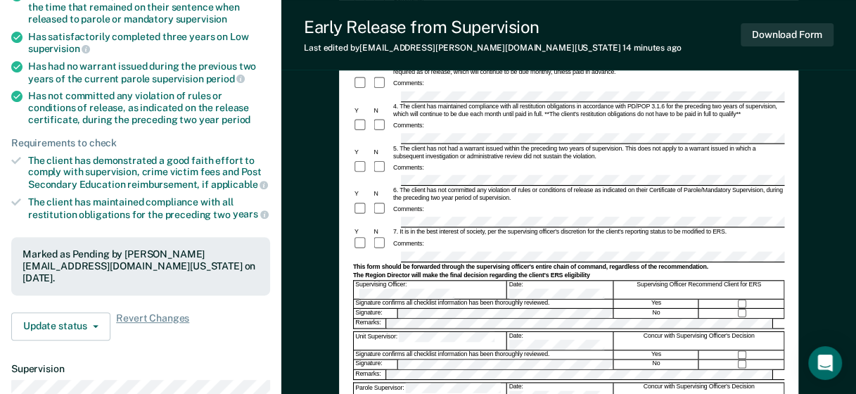
click at [472, 280] on form "Early Release from Supervision (ERS) Checklist, Recommendation, and Determinati…" at bounding box center [567, 230] width 431 height 620
click at [810, 34] on button "Download Form" at bounding box center [787, 34] width 93 height 23
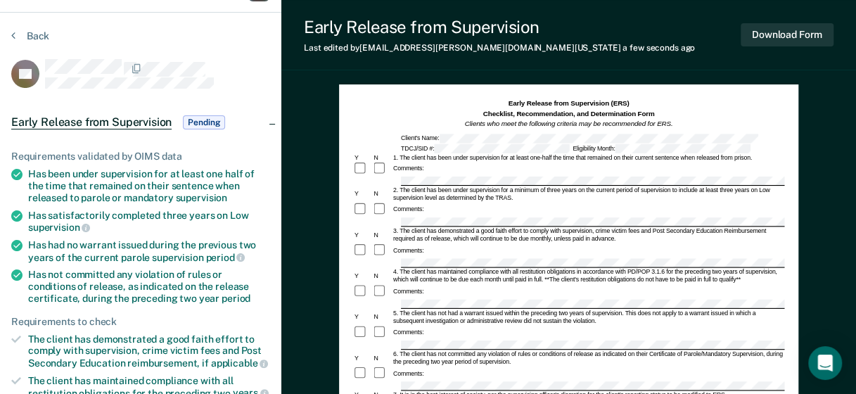
scroll to position [0, 0]
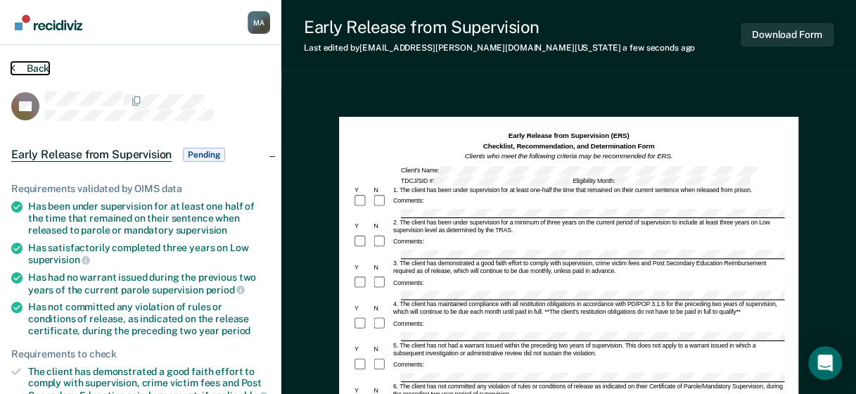
click at [27, 69] on button "Back" at bounding box center [30, 68] width 38 height 13
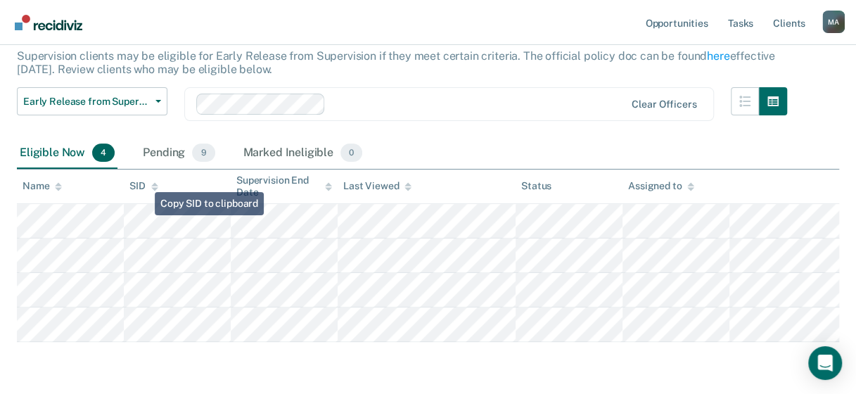
scroll to position [66, 0]
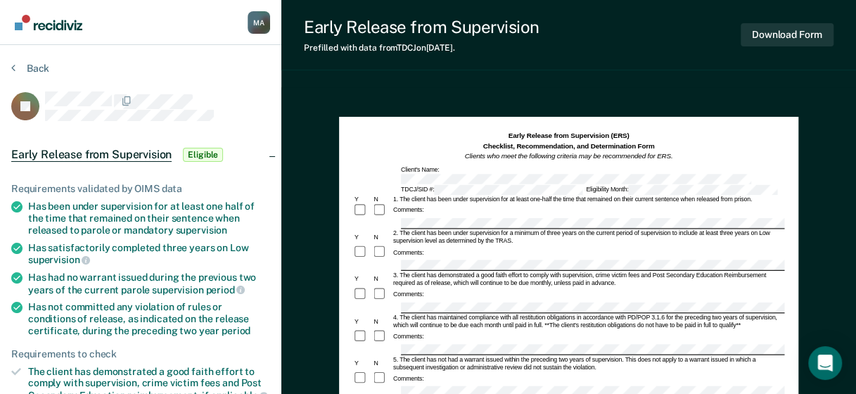
click at [453, 356] on div "5. The client has not had a warrant issued within the preceding two years of su…" at bounding box center [587, 363] width 392 height 15
